Goal: Information Seeking & Learning: Learn about a topic

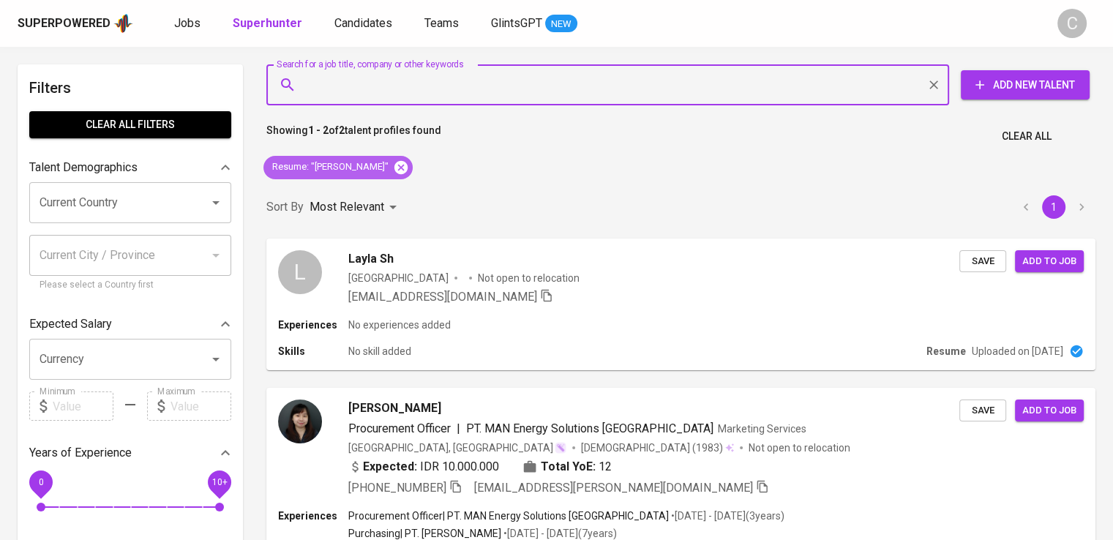
click at [407, 171] on icon at bounding box center [401, 168] width 16 height 16
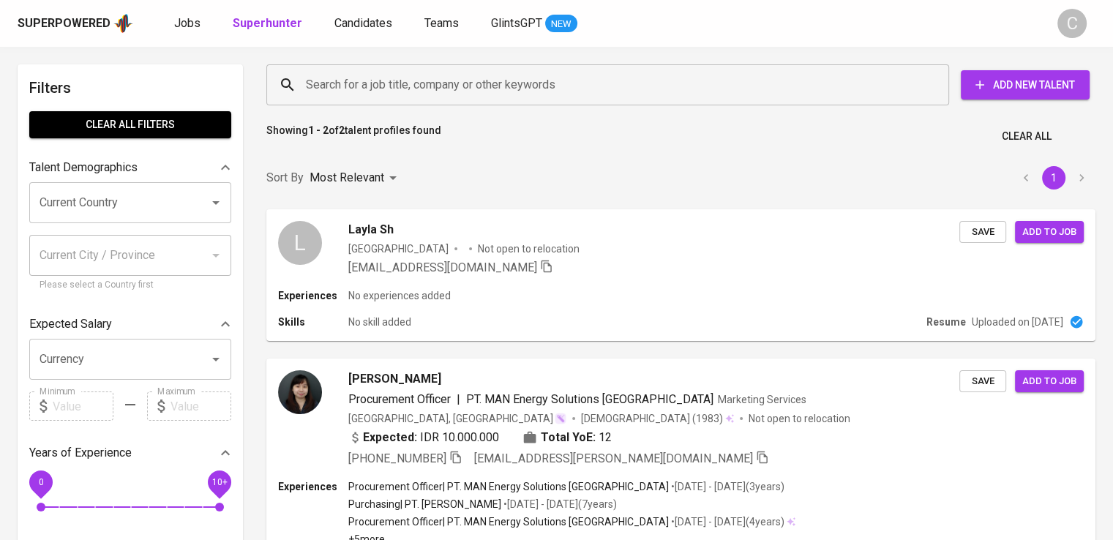
click at [450, 72] on input "Search for a job title, company or other keywords" at bounding box center [611, 85] width 618 height 28
click at [416, 84] on input "Search for a job title, company or other keywords" at bounding box center [611, 85] width 618 height 28
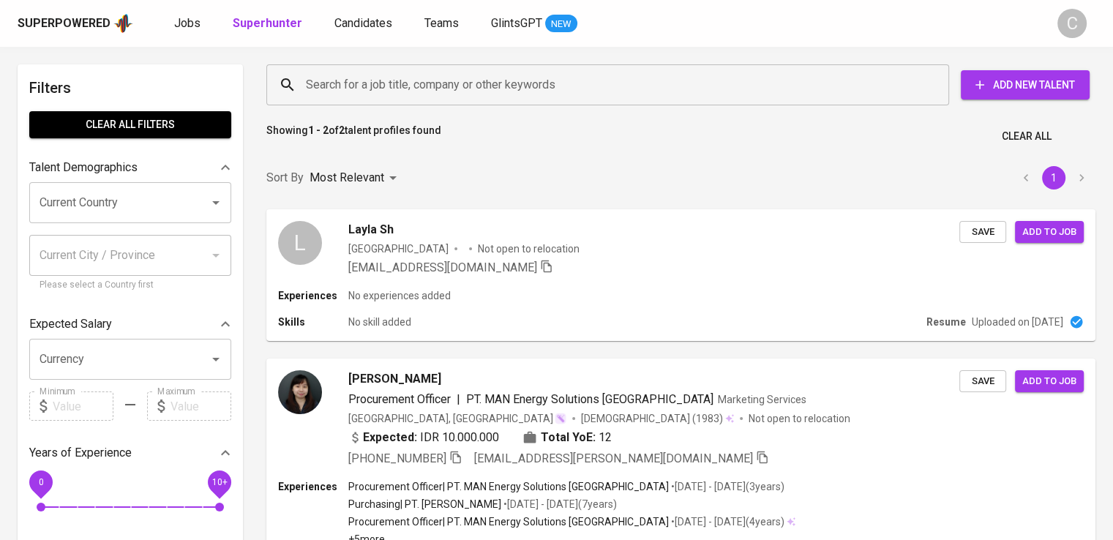
click at [416, 84] on input "Search for a job title, company or other keywords" at bounding box center [611, 85] width 618 height 28
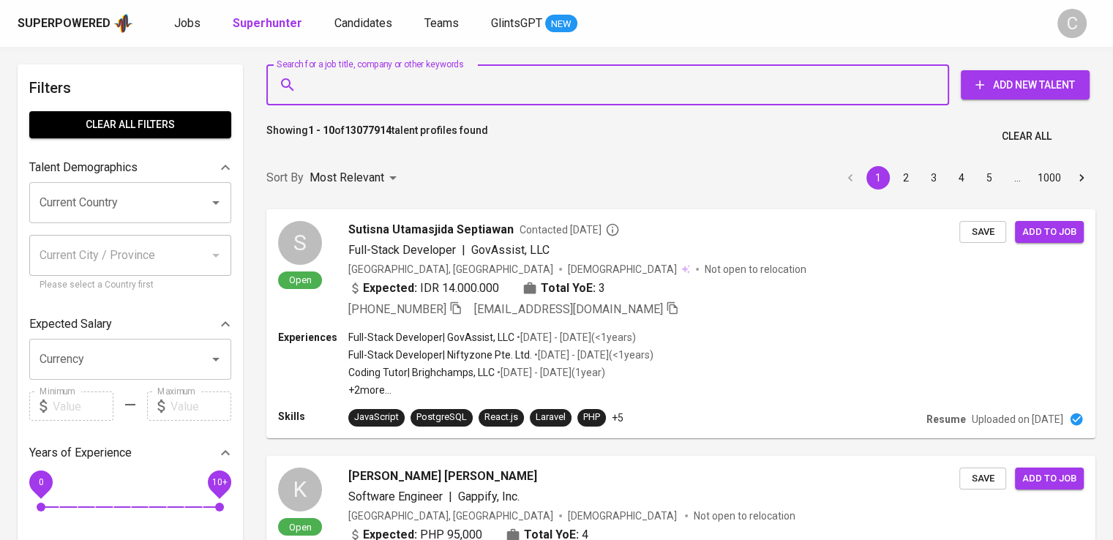
click at [416, 84] on input "Search for a job title, company or other keywords" at bounding box center [611, 85] width 618 height 28
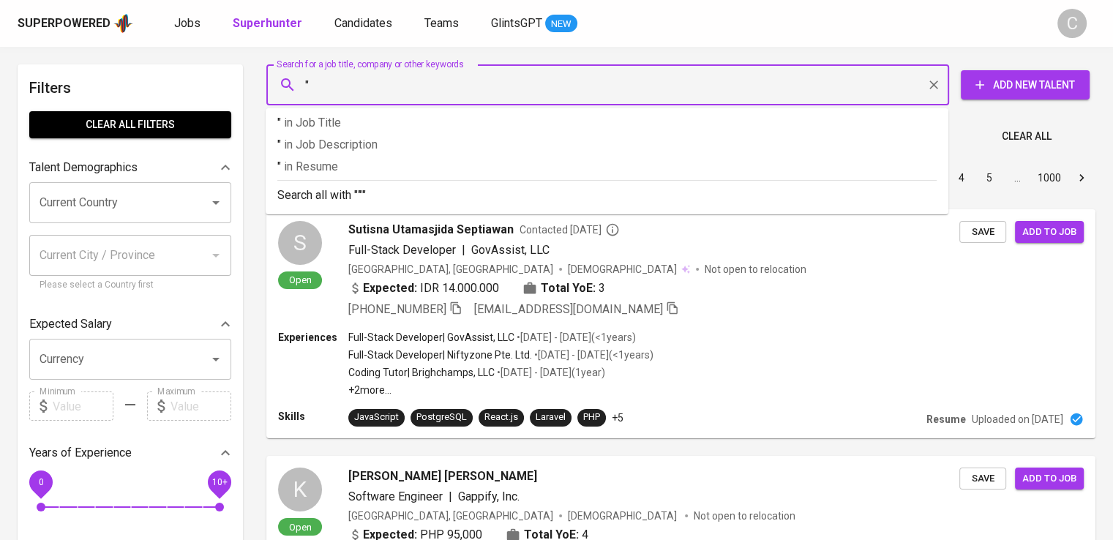
paste input "INDOJAYA AGRINUSA"
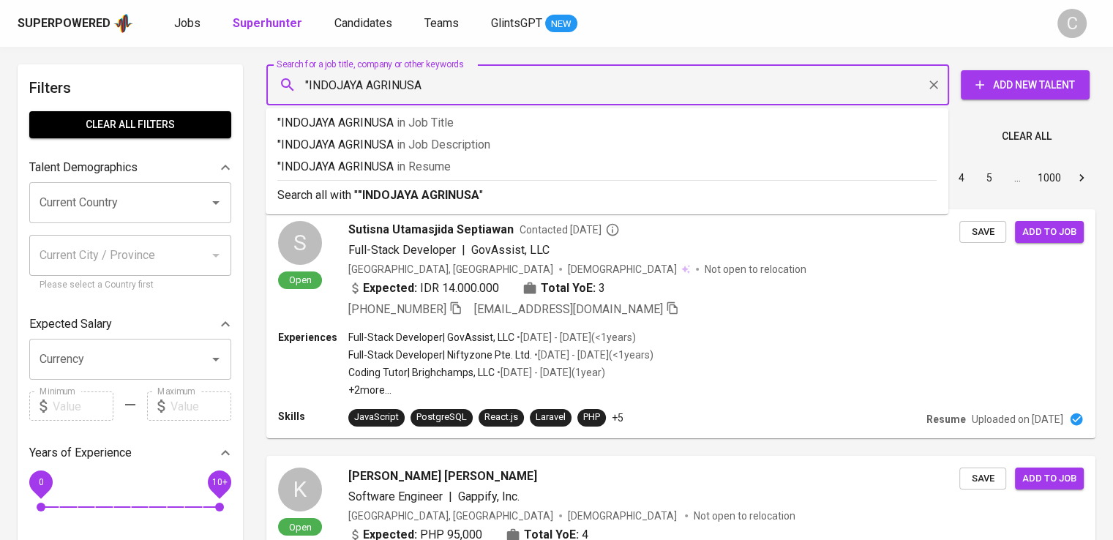
type input ""INDOJAYA AGRINUSA""
click at [463, 158] on p ""INDOJAYA AGRINUSA" in [GEOGRAPHIC_DATA]" at bounding box center [606, 167] width 659 height 18
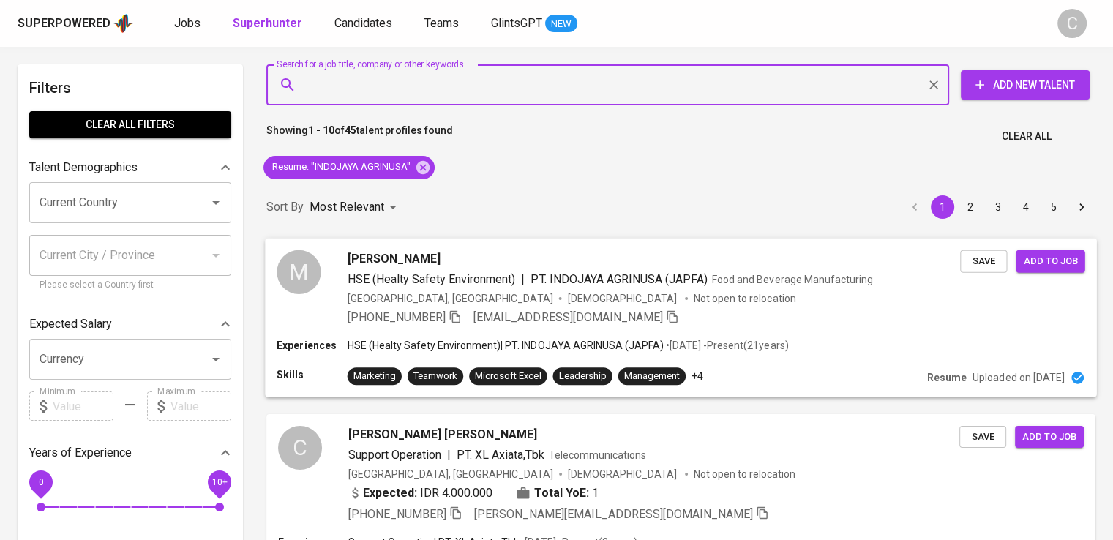
click at [694, 296] on p "Not open to relocation" at bounding box center [745, 298] width 102 height 15
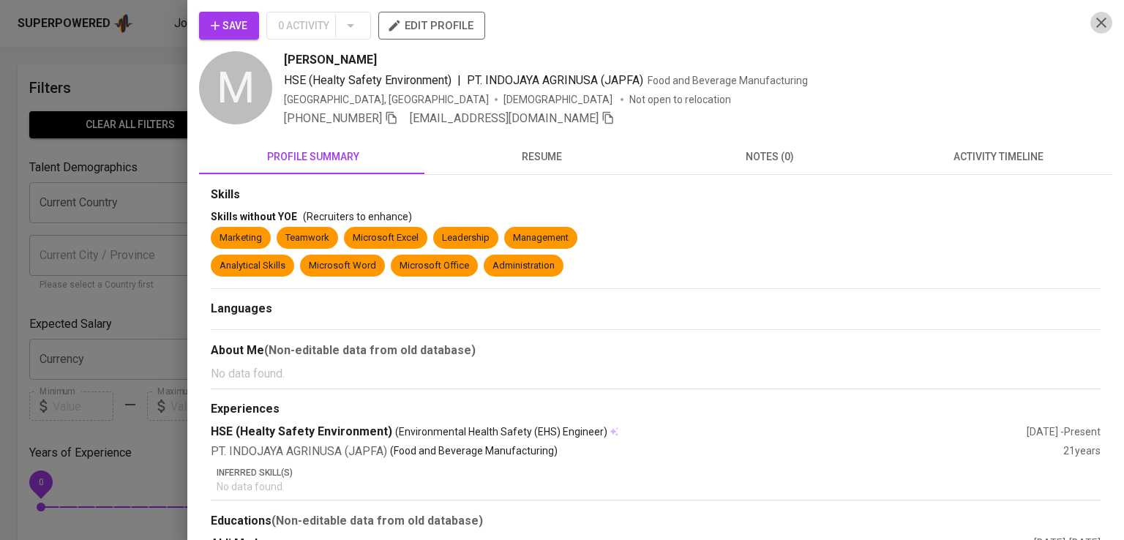
click at [1090, 27] on button "button" at bounding box center [1101, 23] width 22 height 22
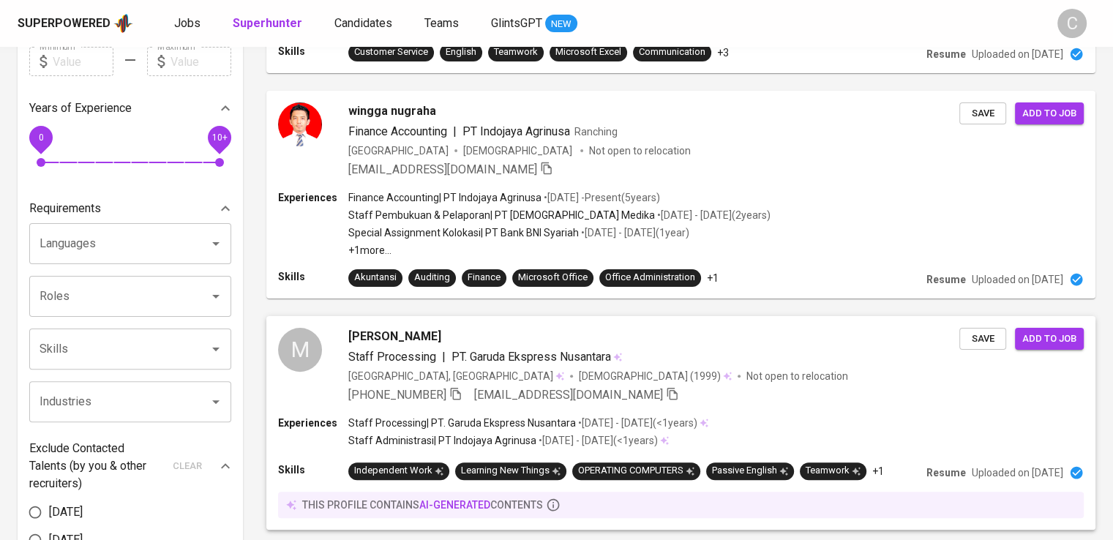
scroll to position [345, 0]
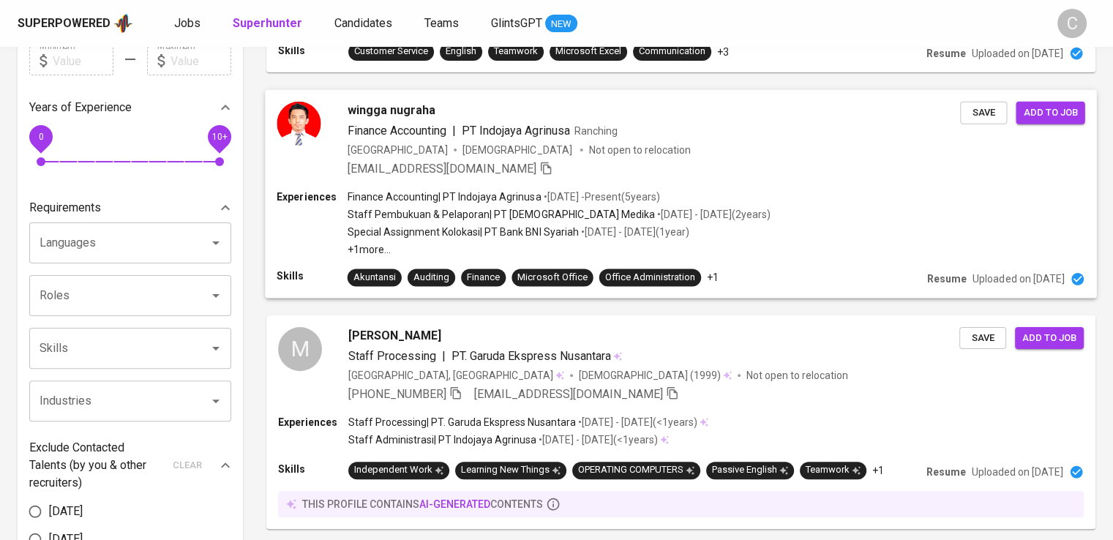
click at [346, 233] on div "Experiences" at bounding box center [312, 223] width 70 height 67
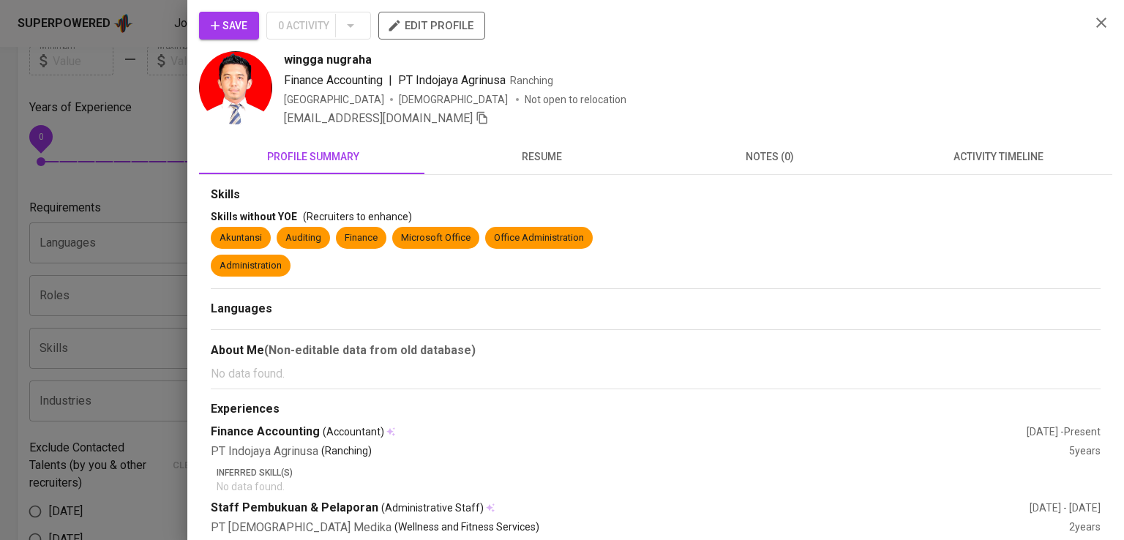
click at [804, 40] on div "Save 0 Activity edit profile" at bounding box center [639, 32] width 880 height 40
click at [72, 214] on div at bounding box center [562, 270] width 1124 height 540
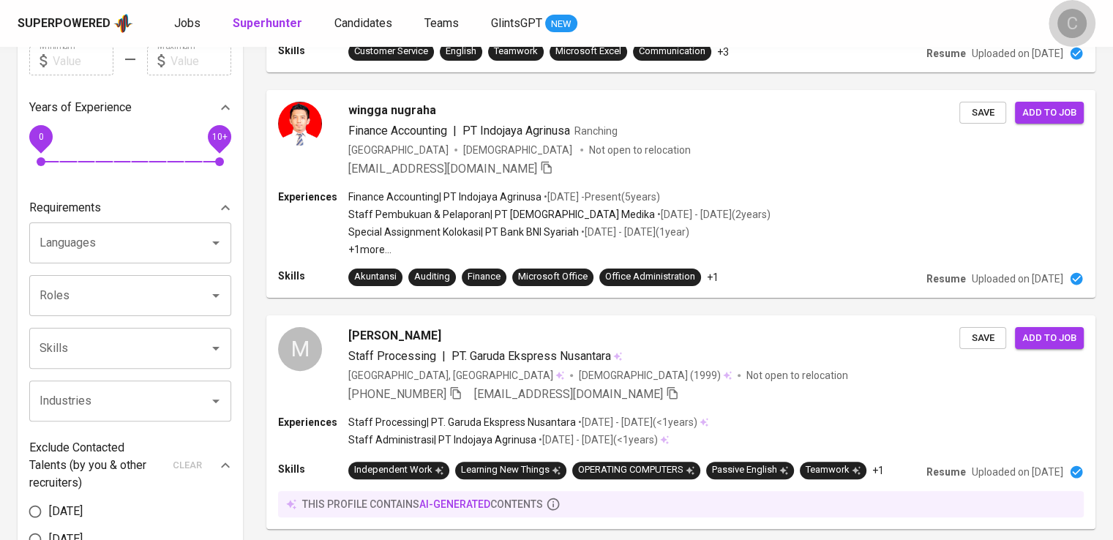
click at [1088, 25] on button "C" at bounding box center [1072, 23] width 47 height 47
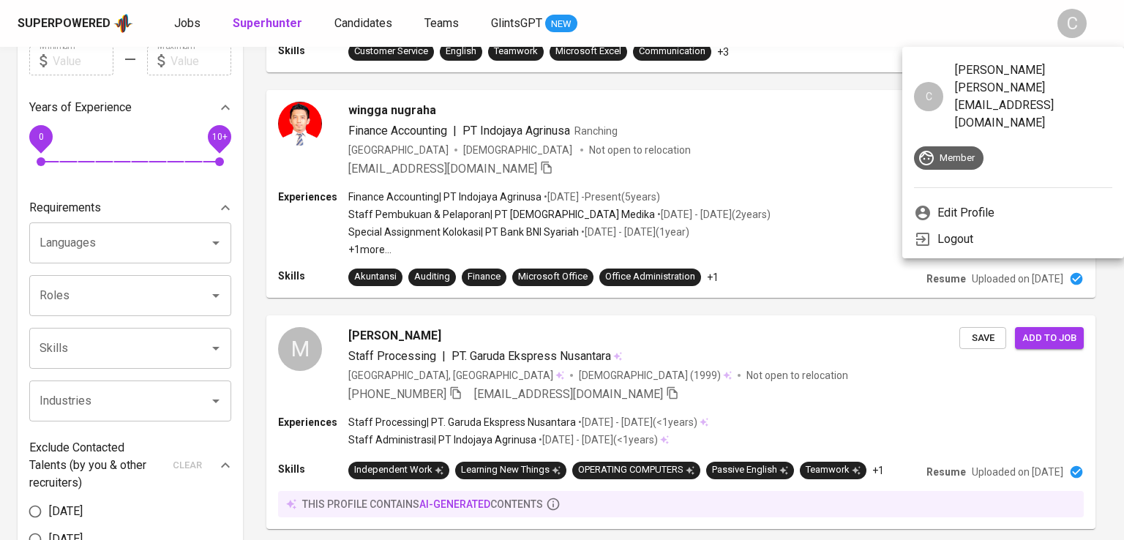
click at [794, 215] on div at bounding box center [562, 270] width 1124 height 540
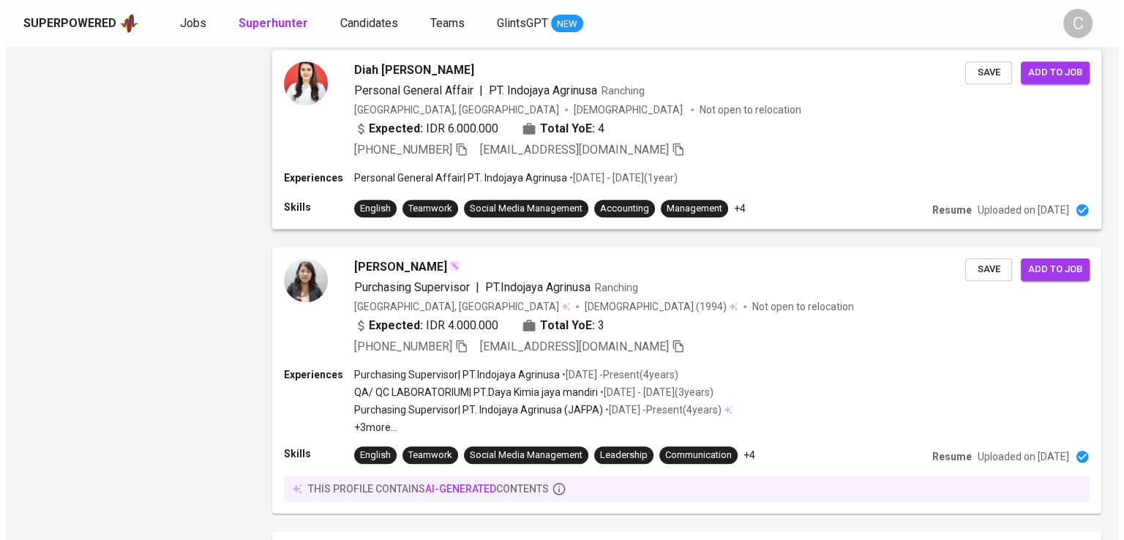
scroll to position [1323, 0]
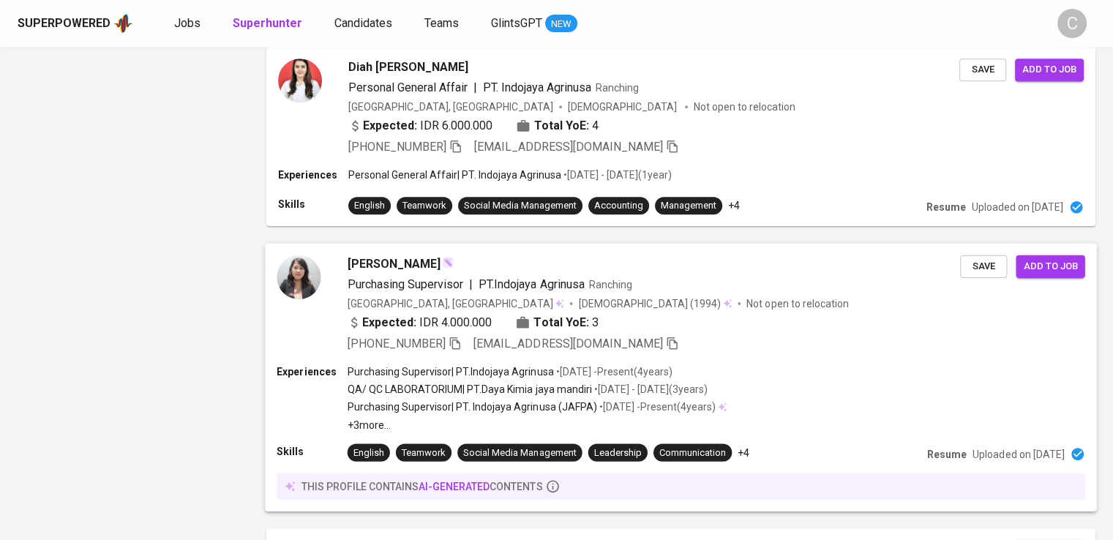
click at [802, 276] on div "Purchasing Supervisor | PT.Indojaya Agrinusa Ranching" at bounding box center [654, 284] width 613 height 18
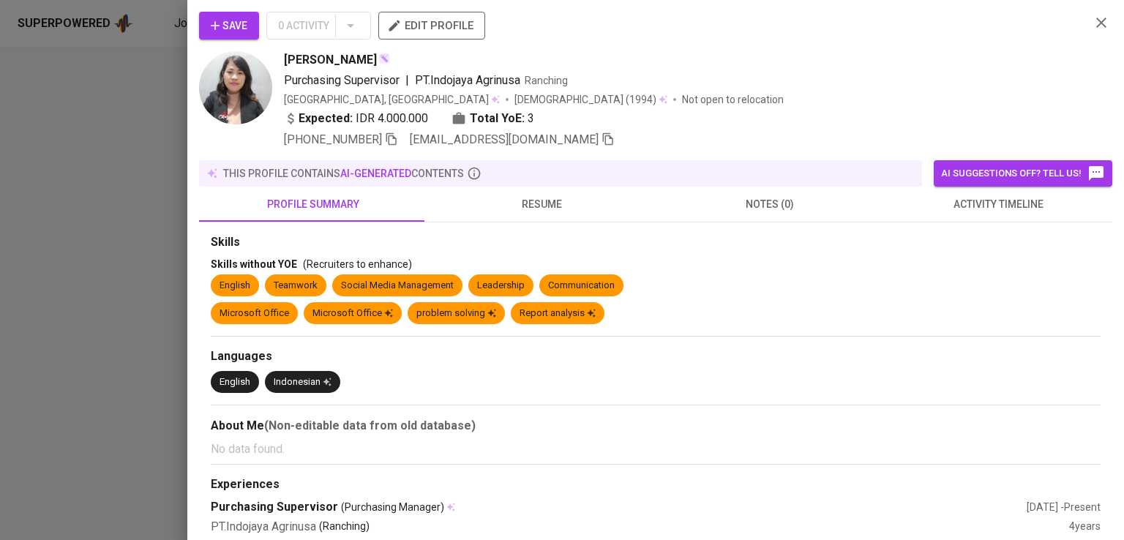
click at [779, 51] on div "[PERSON_NAME]" at bounding box center [681, 60] width 795 height 18
click at [390, 136] on icon "button" at bounding box center [391, 139] width 10 height 12
click at [767, 73] on div "Purchasing Supervisor | PT.Indojaya Agrinusa Ranching" at bounding box center [681, 81] width 795 height 18
click at [394, 136] on icon "button" at bounding box center [391, 138] width 13 height 13
